Goal: Navigation & Orientation: Find specific page/section

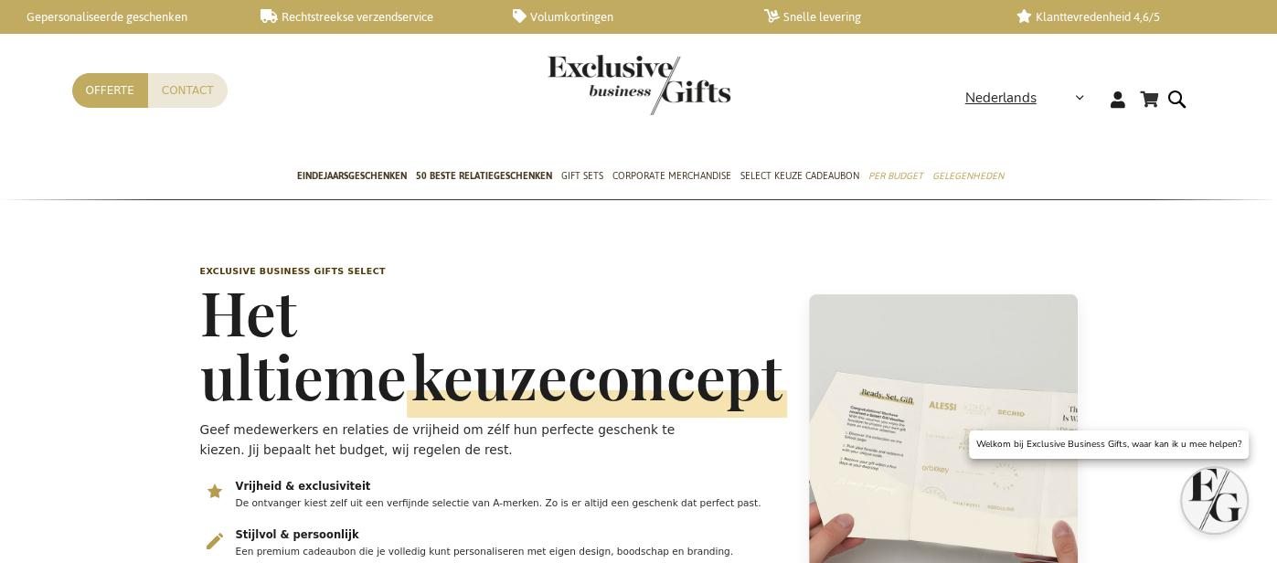
scroll to position [0, 6]
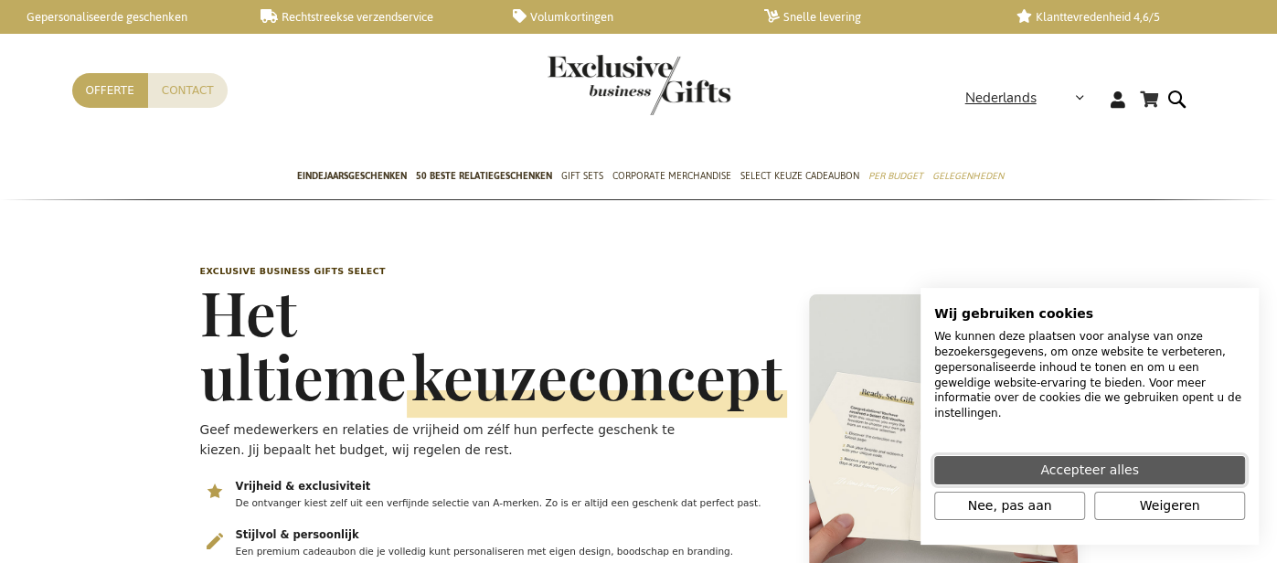
click at [1094, 470] on span "Accepteer alles" at bounding box center [1089, 470] width 98 height 19
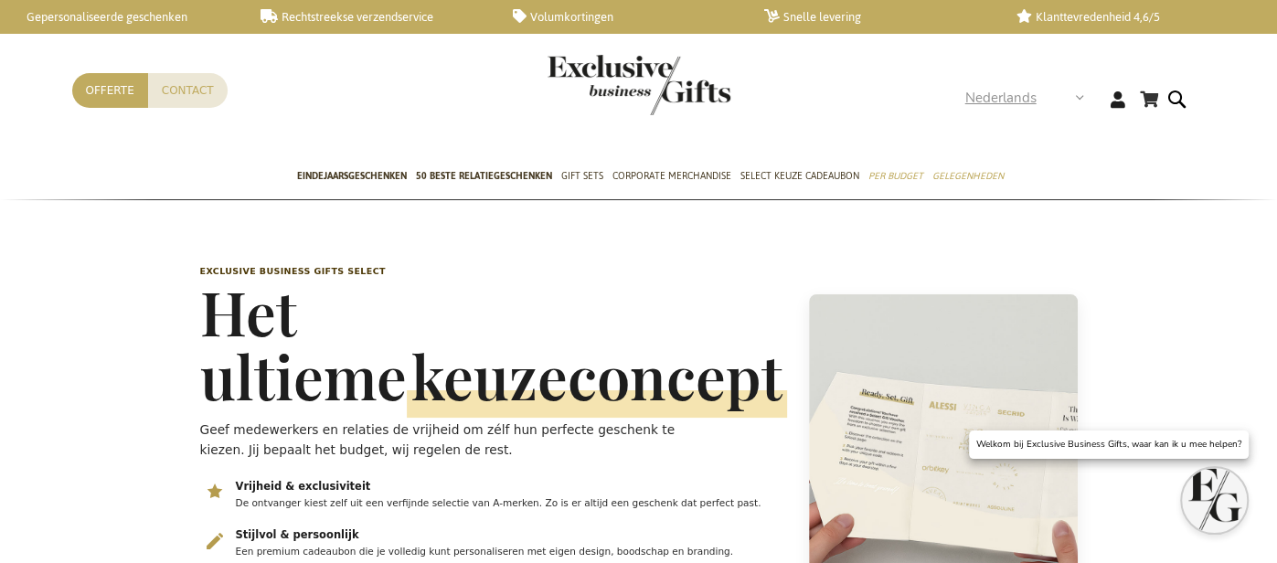
click at [1024, 101] on span "Nederlands" at bounding box center [1000, 98] width 71 height 21
click at [1080, 96] on strong "Nederlands" at bounding box center [1023, 98] width 117 height 21
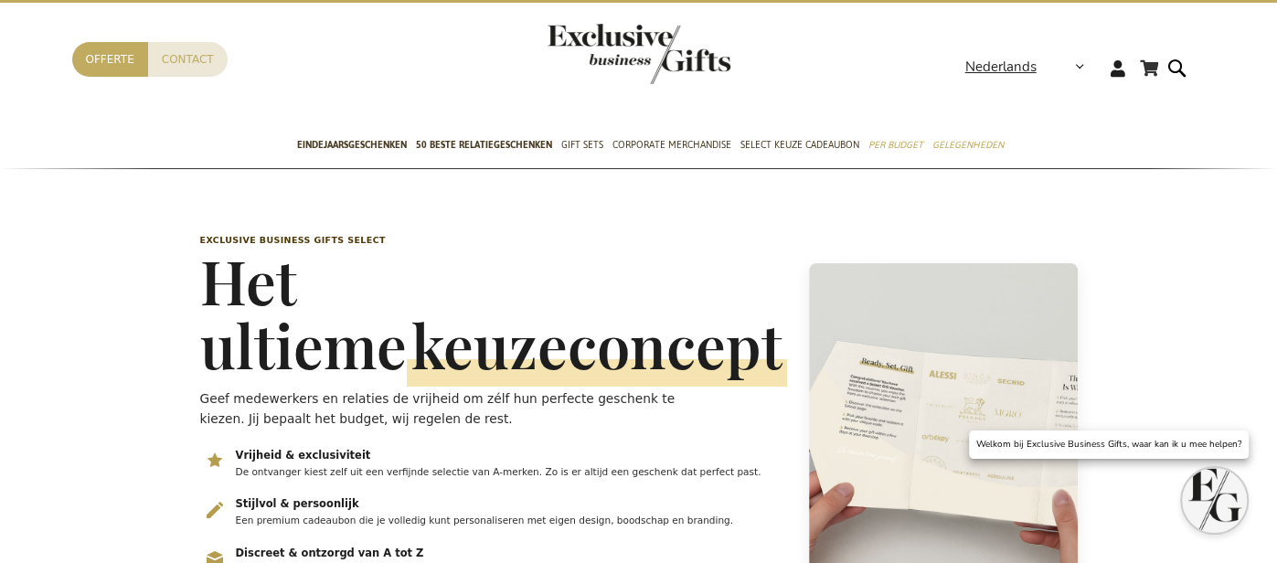
scroll to position [0, 0]
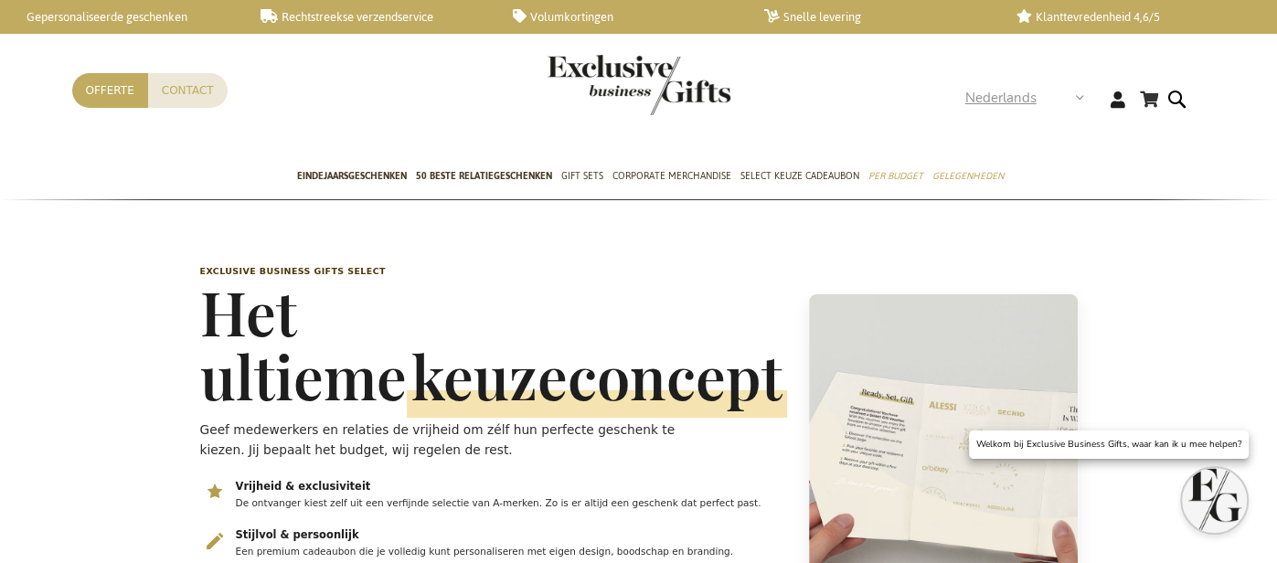
click at [1010, 102] on span "Nederlands" at bounding box center [1000, 98] width 71 height 21
click at [1093, 101] on div "Nederlands" at bounding box center [1030, 98] width 131 height 21
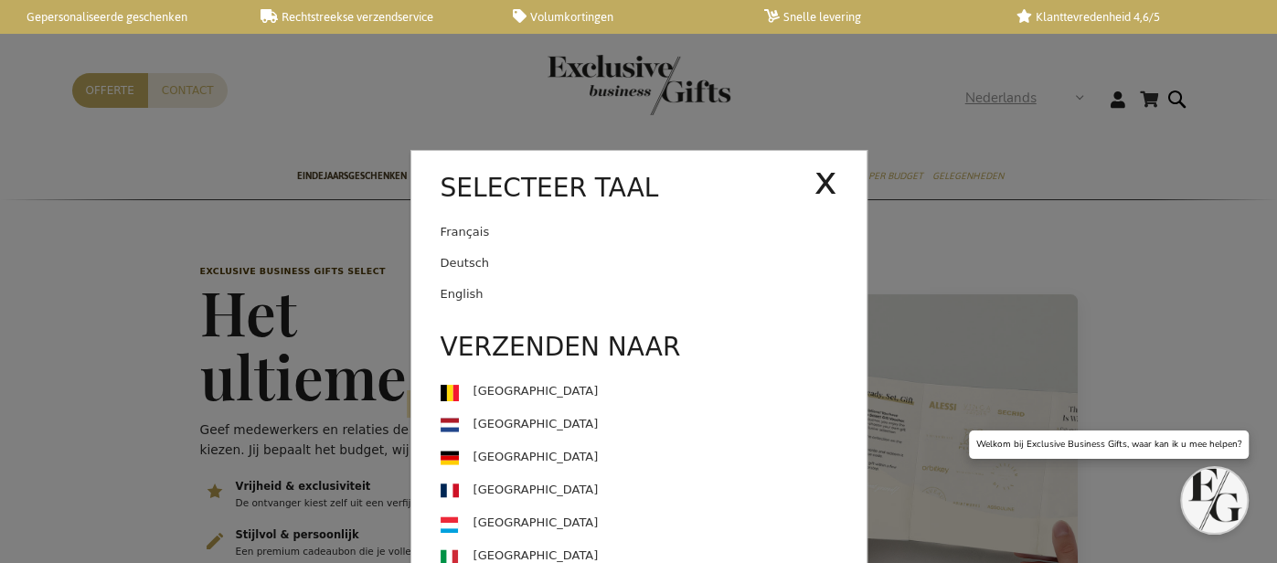
click at [1090, 97] on div "Nederlands x Selecteer taal [DEMOGRAPHIC_DATA] Deutsch" at bounding box center [1030, 101] width 131 height 27
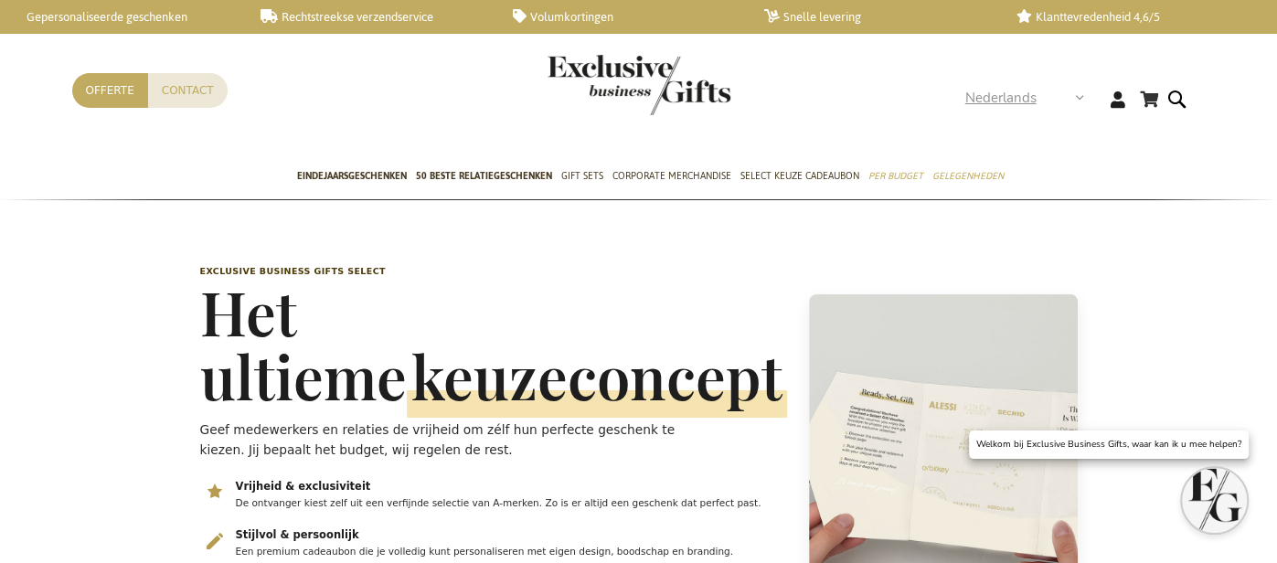
click at [1034, 97] on span "Nederlands" at bounding box center [1000, 98] width 71 height 21
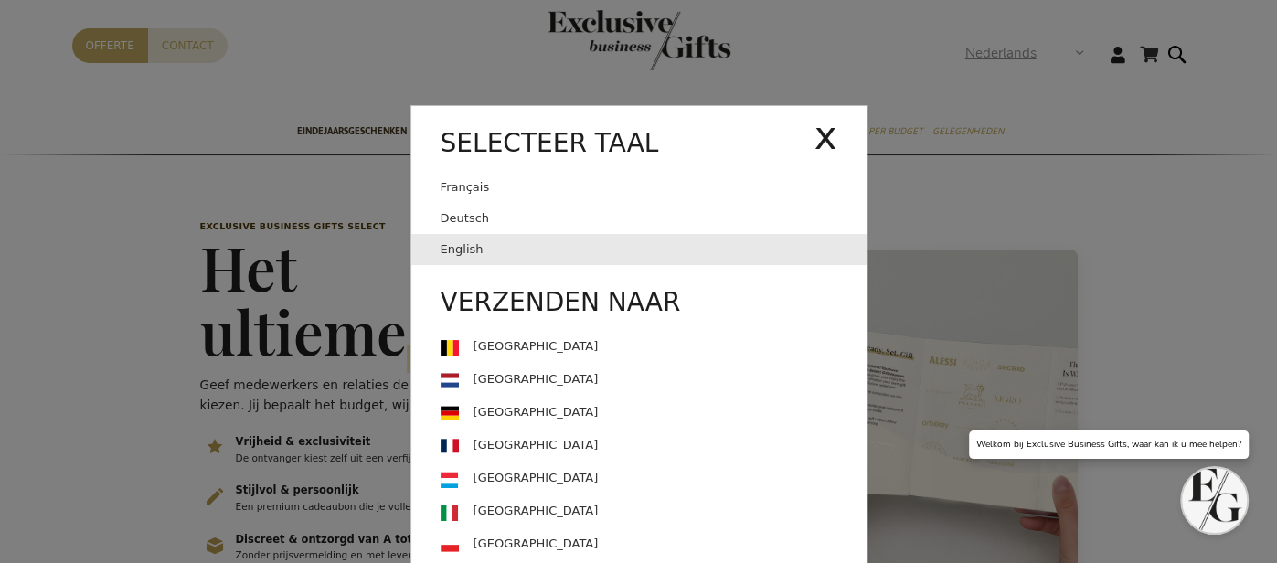
scroll to position [44, 0]
click at [474, 242] on link "English" at bounding box center [653, 250] width 426 height 31
